Goal: Task Accomplishment & Management: Complete application form

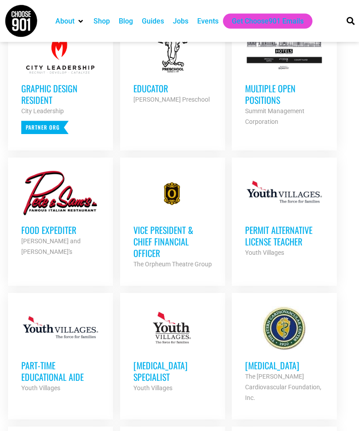
scroll to position [427, 0]
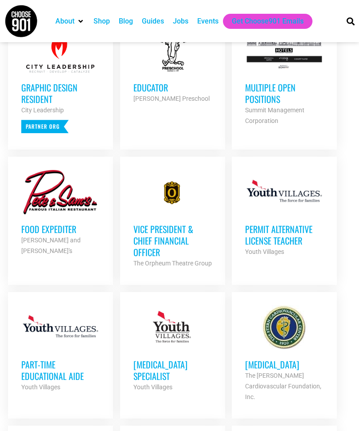
click at [89, 223] on h3 "Food Expediter" at bounding box center [60, 229] width 79 height 12
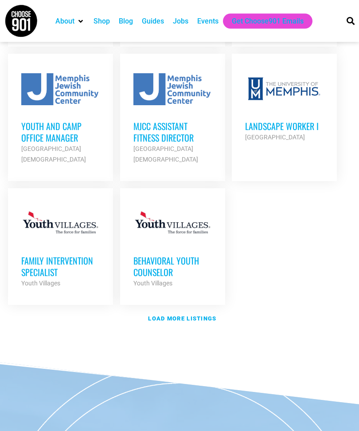
scroll to position [1080, 0]
click at [200, 315] on strong "Load more listings" at bounding box center [182, 318] width 68 height 7
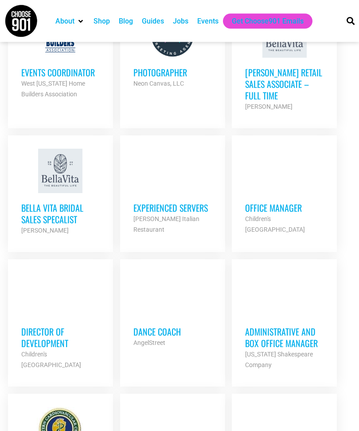
scroll to position [1694, 0]
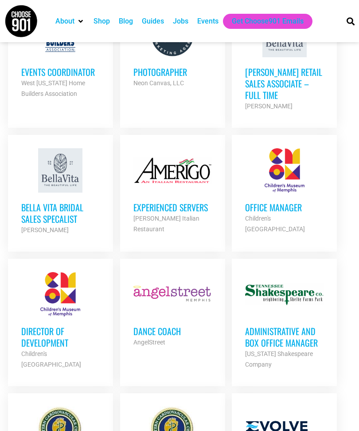
click at [197, 199] on link "Experienced Servers [PERSON_NAME] Italian Restaurant Partner Org Full Time" at bounding box center [172, 191] width 105 height 113
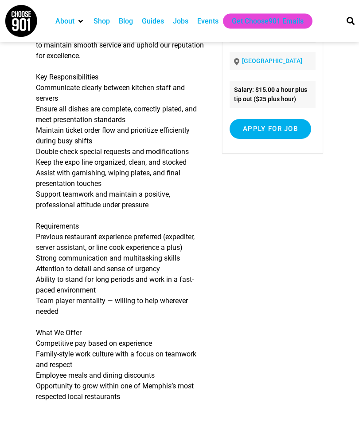
scroll to position [114, 0]
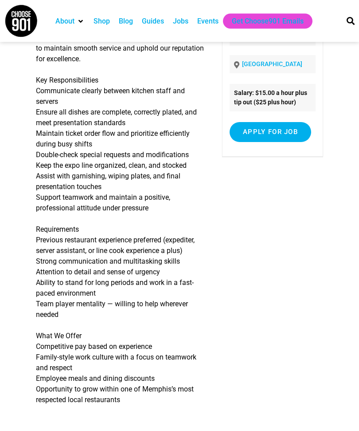
click at [280, 129] on input "Apply for job" at bounding box center [271, 132] width 82 height 20
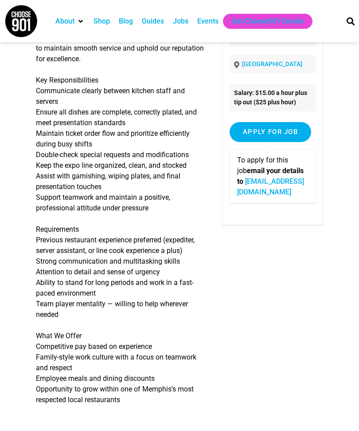
click at [264, 177] on link "jdsloyan@peteandsams.com" at bounding box center [270, 186] width 67 height 19
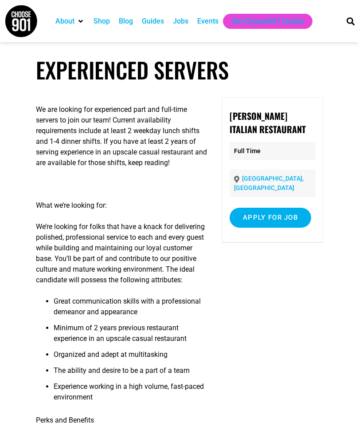
click at [280, 208] on input "Apply for job" at bounding box center [271, 218] width 82 height 20
click at [280, 263] on link "[DOMAIN_NAME]" at bounding box center [277, 267] width 54 height 8
